Goal: Transaction & Acquisition: Purchase product/service

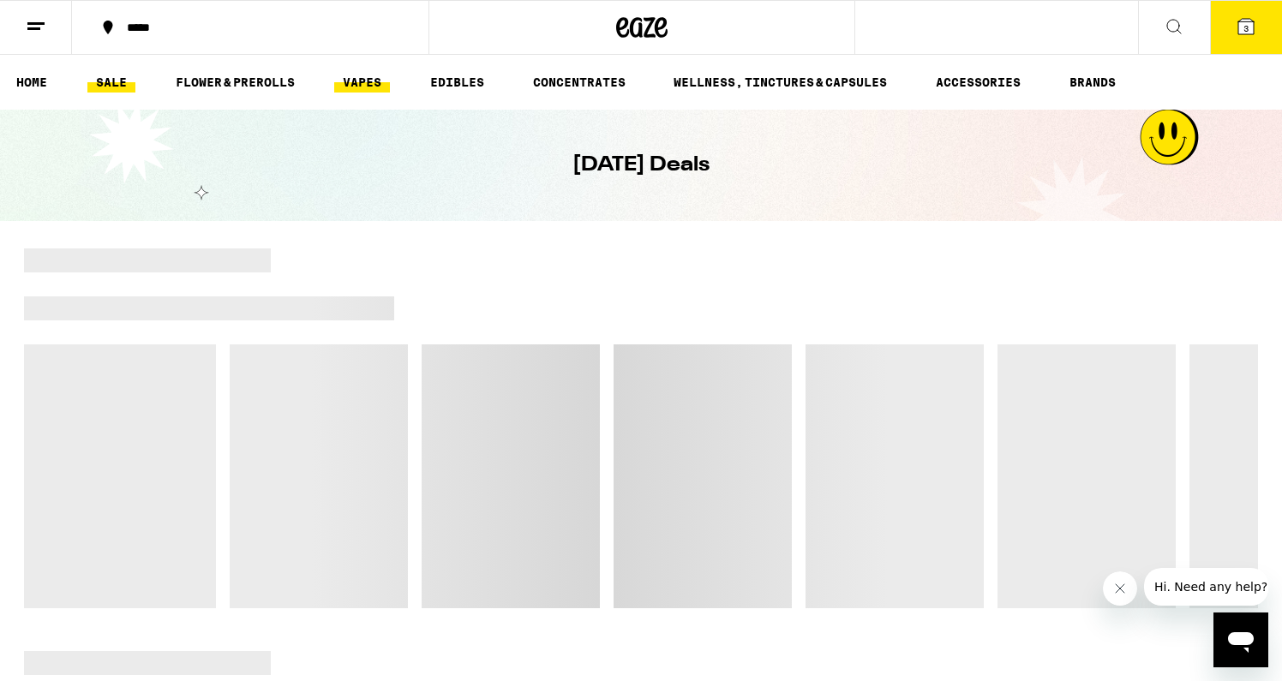
click at [367, 80] on link "VAPES" at bounding box center [362, 82] width 56 height 21
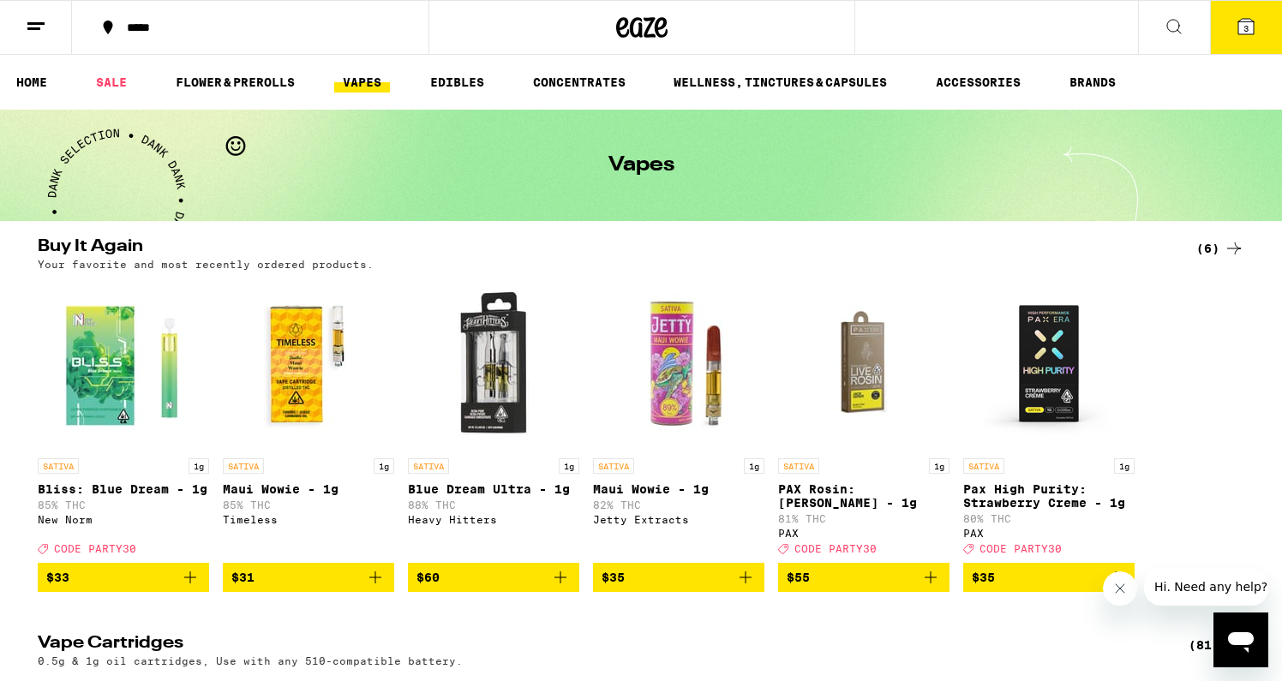
click at [1216, 248] on div "(6)" at bounding box center [1220, 248] width 48 height 21
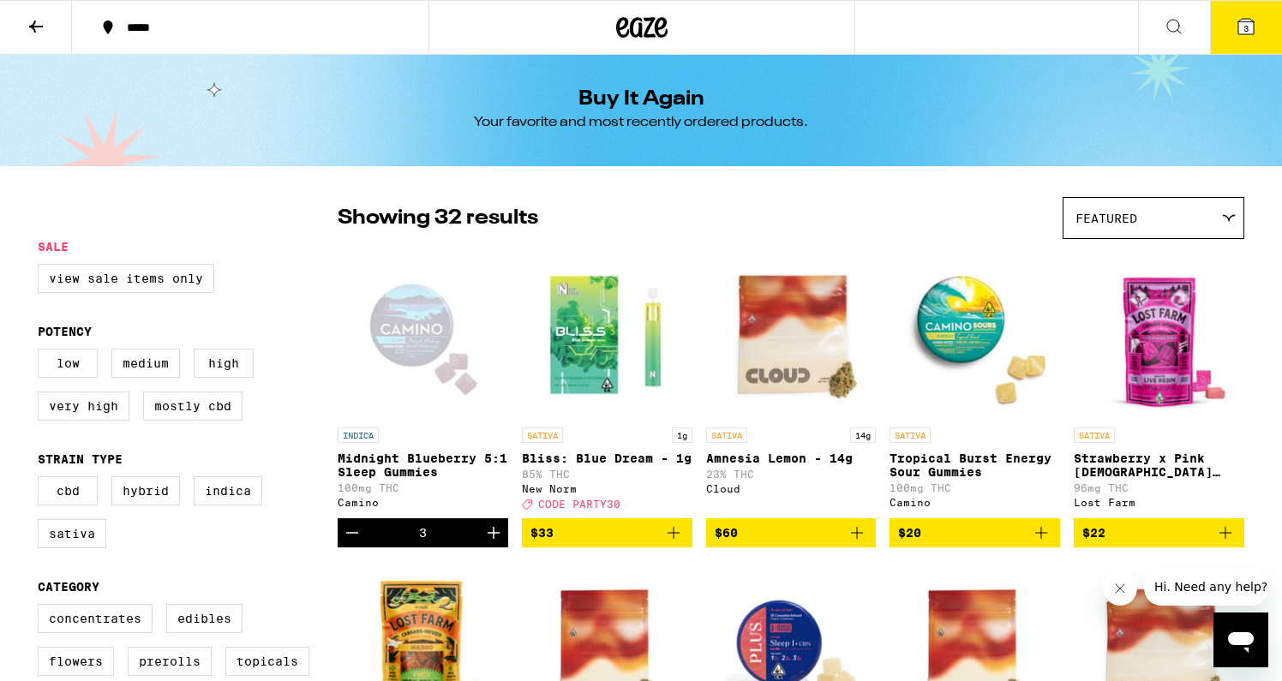
click at [27, 30] on icon at bounding box center [36, 26] width 21 height 21
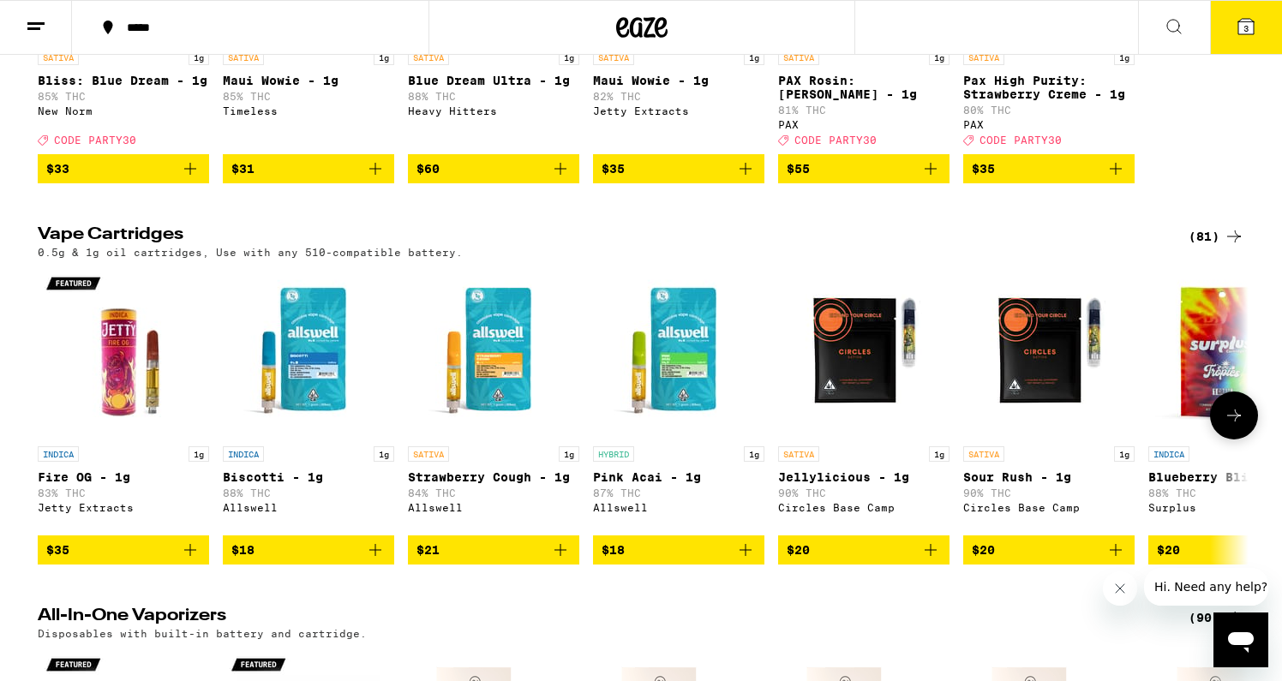
scroll to position [440, 0]
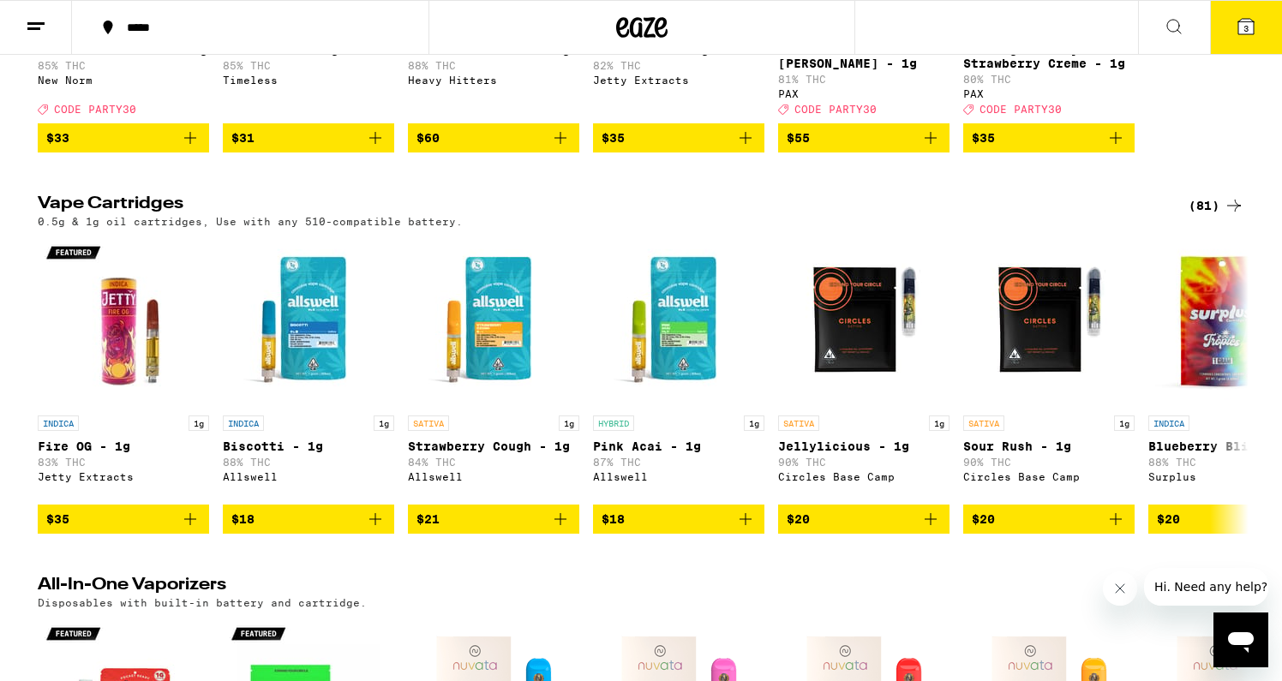
click at [1208, 216] on div "(81)" at bounding box center [1216, 205] width 56 height 21
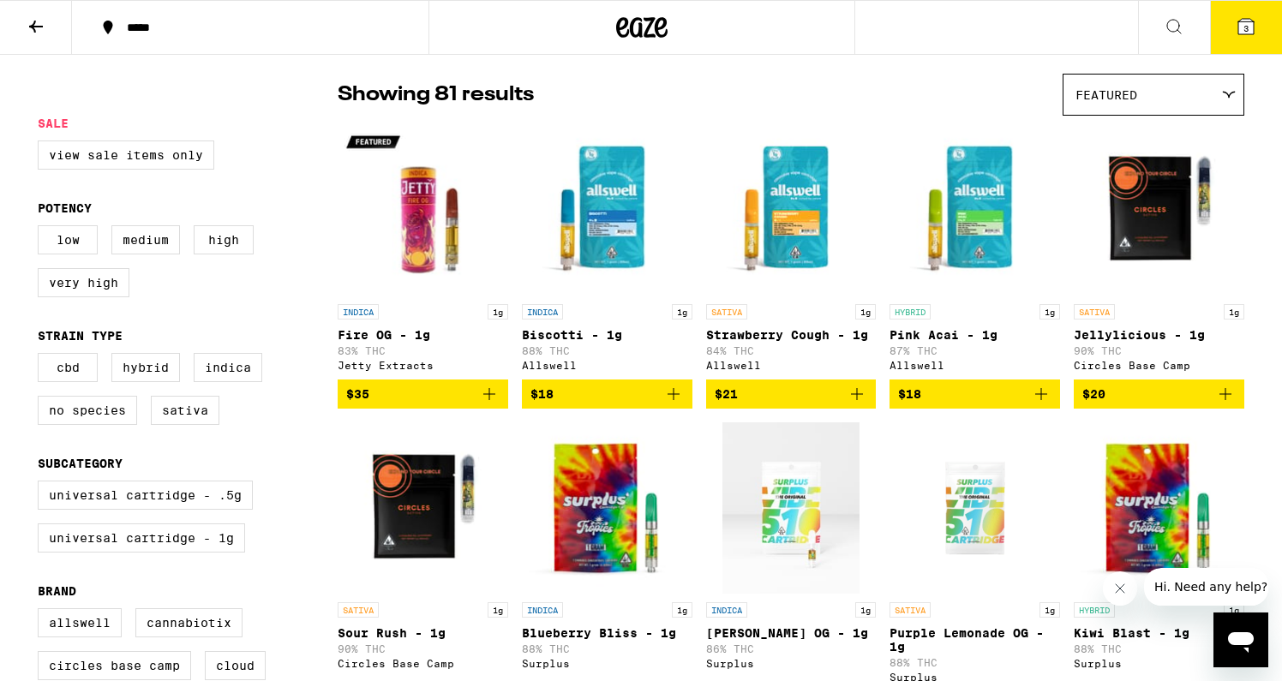
scroll to position [137, 0]
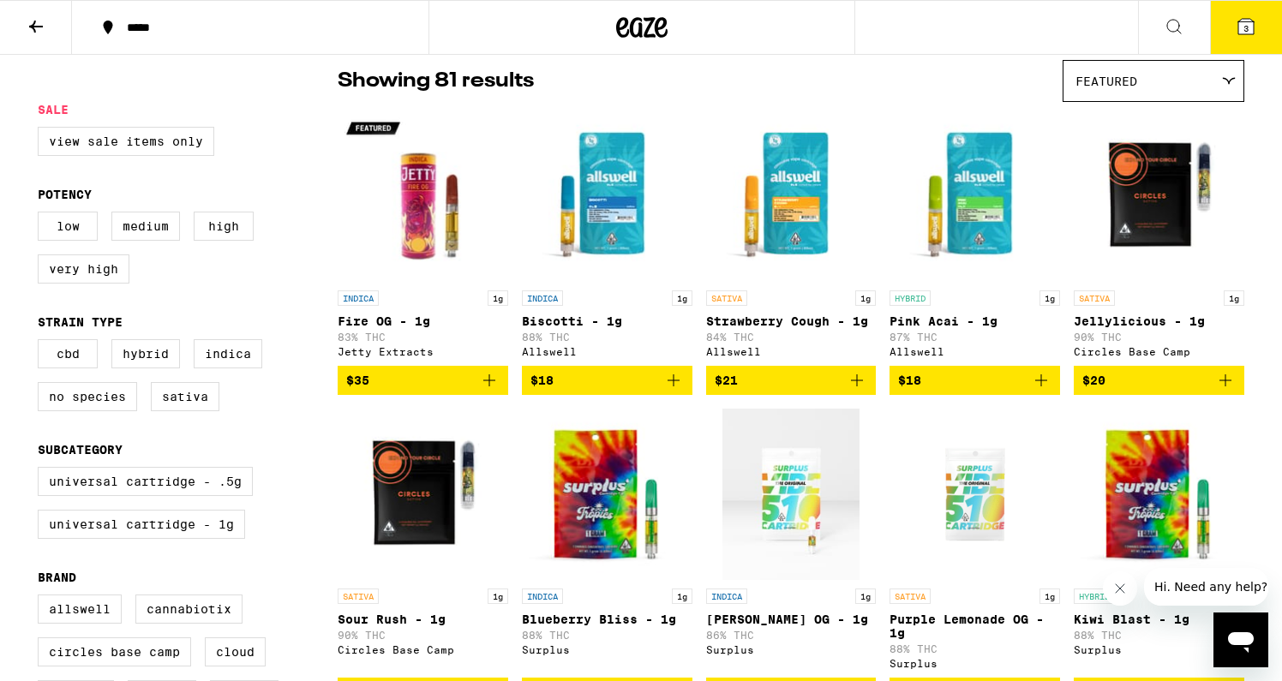
click at [39, 10] on button at bounding box center [36, 28] width 72 height 54
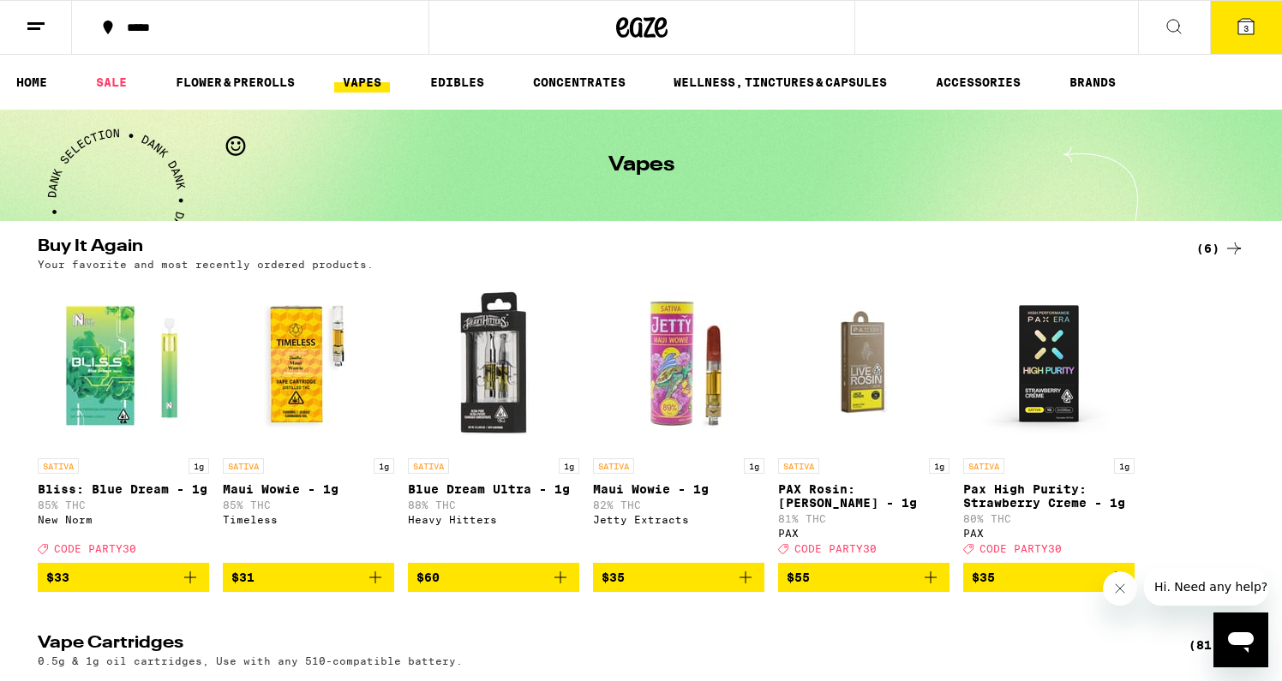
click at [361, 91] on link "VAPES" at bounding box center [362, 82] width 56 height 21
click at [105, 347] on img "Open page for Bliss: Blue Dream - 1g from New Norm" at bounding box center [123, 363] width 171 height 171
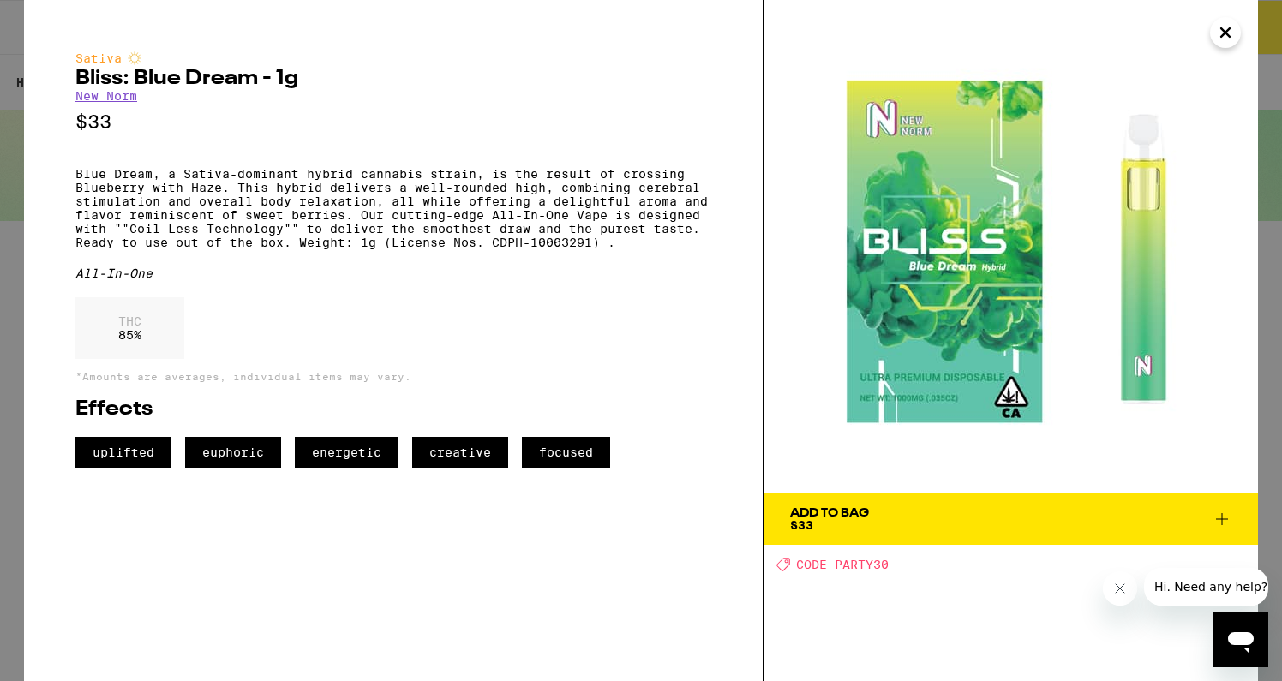
click at [131, 99] on link "New Norm" at bounding box center [106, 96] width 62 height 14
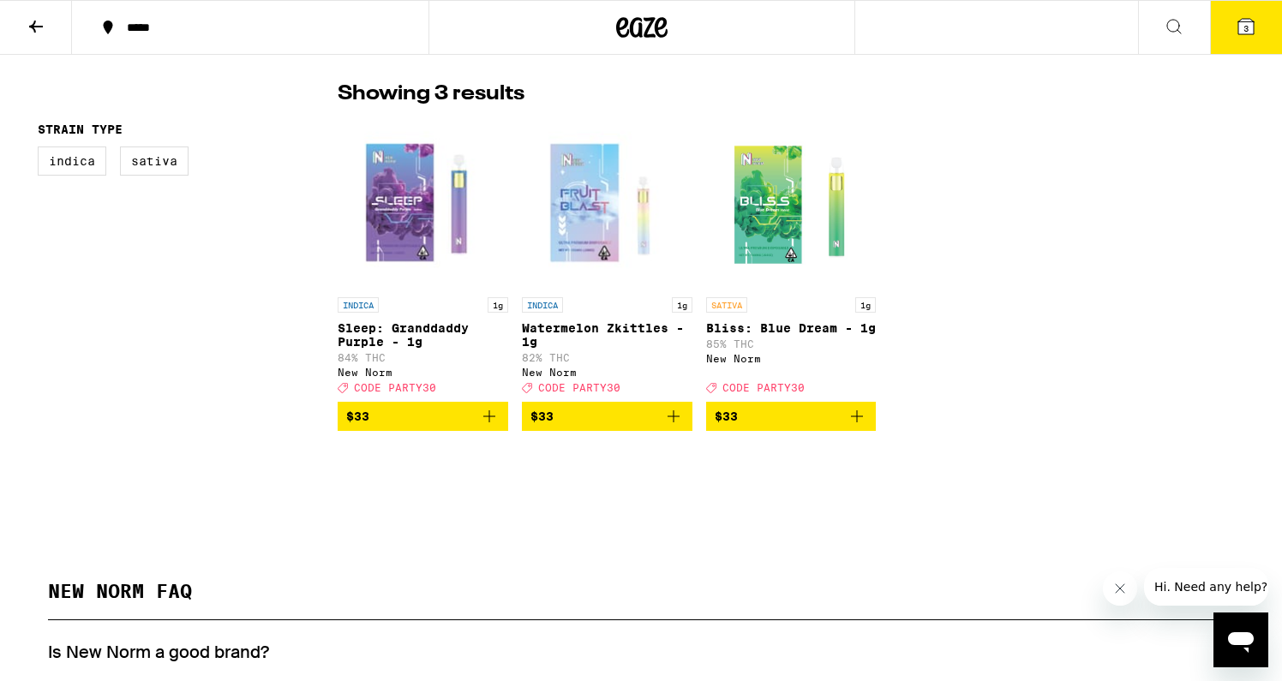
scroll to position [386, 0]
